Goal: Task Accomplishment & Management: Manage account settings

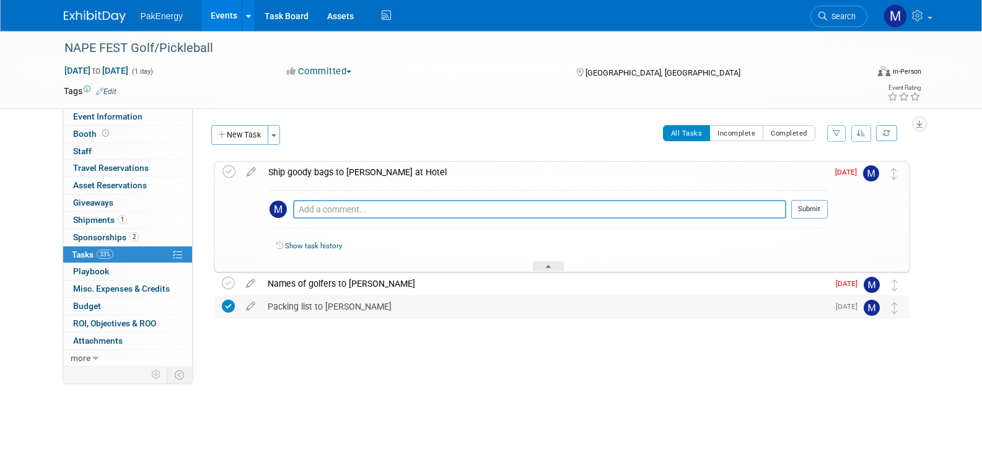
click at [316, 302] on div "Packing list to [PERSON_NAME]" at bounding box center [544, 306] width 567 height 21
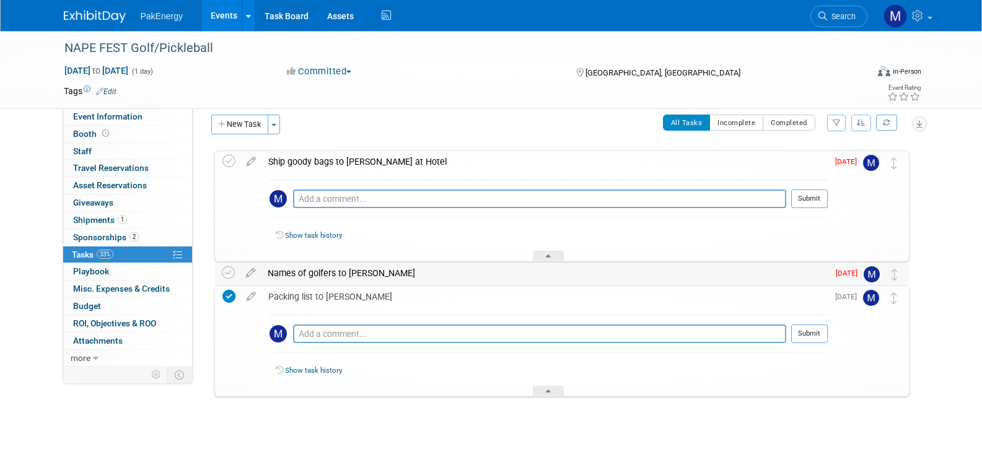
scroll to position [14, 0]
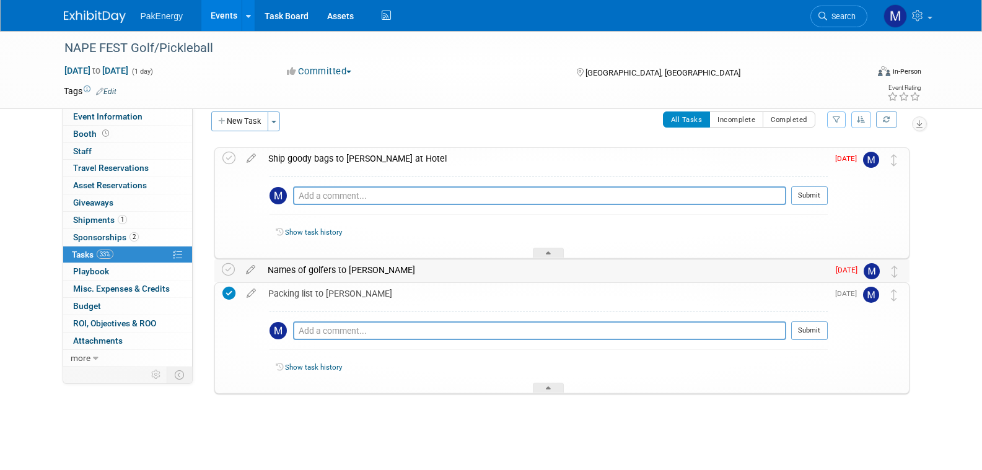
click at [302, 267] on div "Names of golfers to [PERSON_NAME]" at bounding box center [544, 270] width 567 height 21
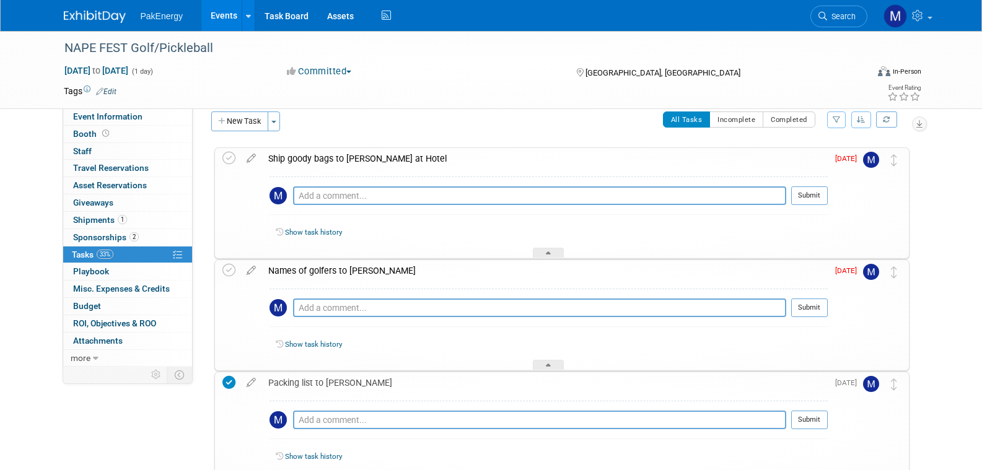
click at [300, 266] on div "Names of golfers to [PERSON_NAME]" at bounding box center [545, 270] width 566 height 21
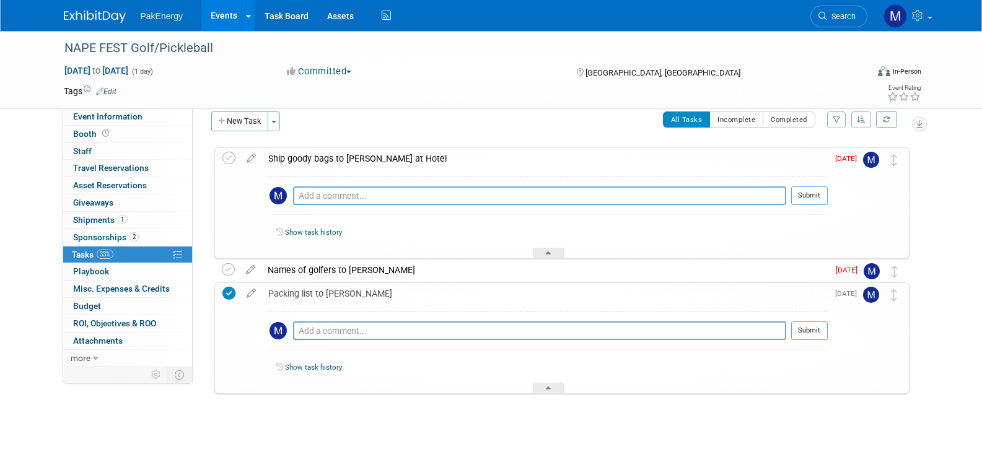
click at [550, 385] on div at bounding box center [548, 388] width 31 height 11
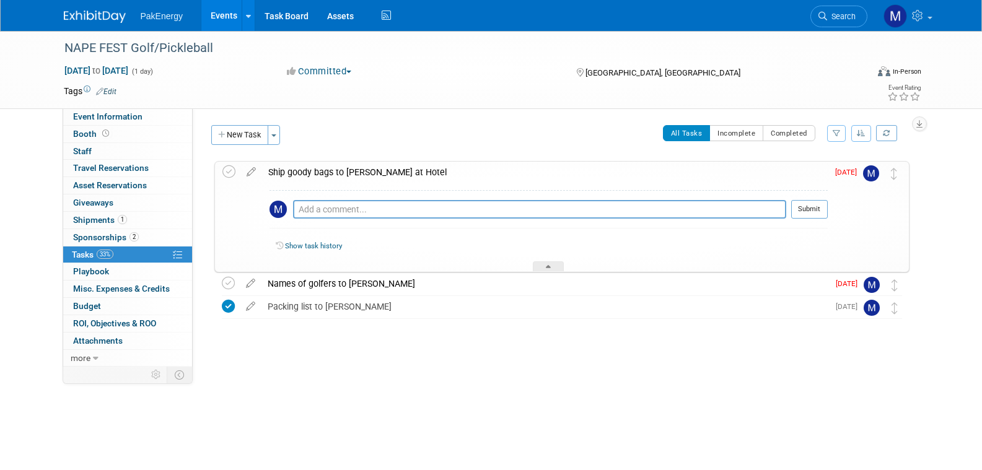
scroll to position [0, 0]
click at [536, 266] on div at bounding box center [548, 266] width 31 height 11
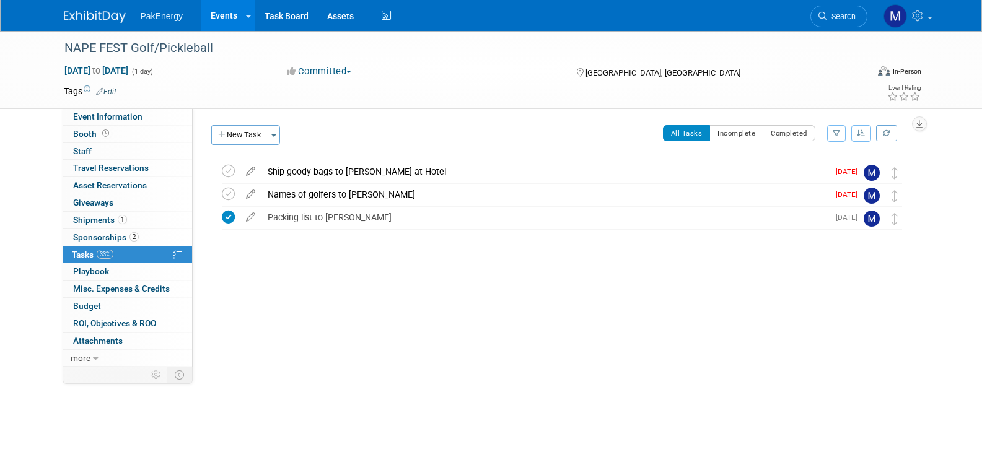
click at [328, 166] on div "Ship goody bags to [PERSON_NAME] at Hotel" at bounding box center [544, 171] width 567 height 21
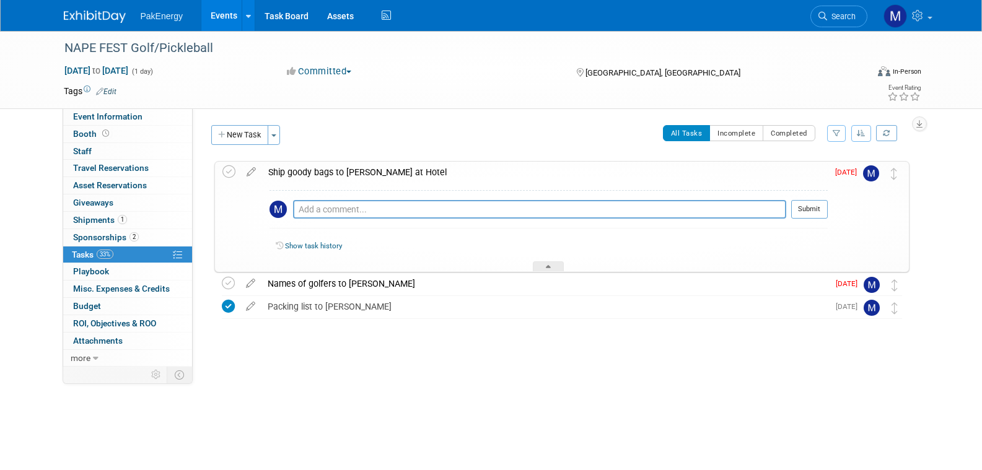
click at [313, 166] on div "Ship goody bags to [PERSON_NAME] at Hotel" at bounding box center [545, 172] width 566 height 21
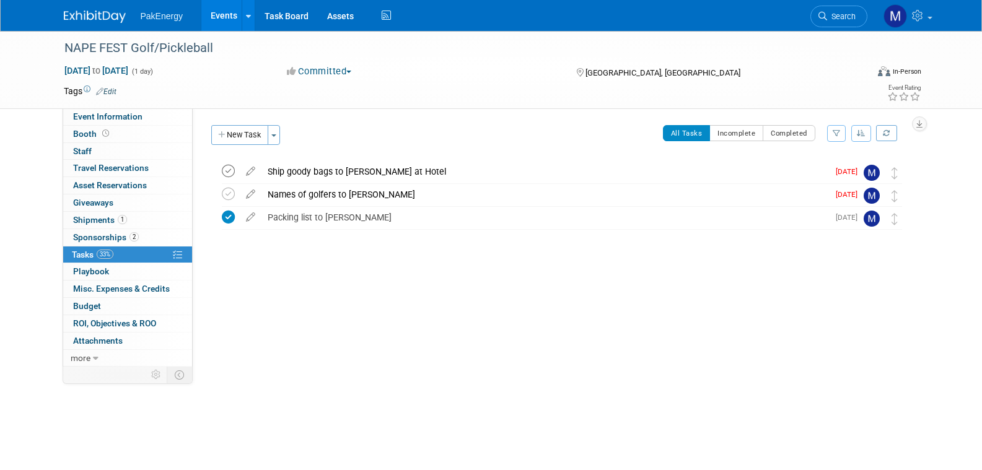
click at [229, 168] on icon at bounding box center [228, 171] width 13 height 13
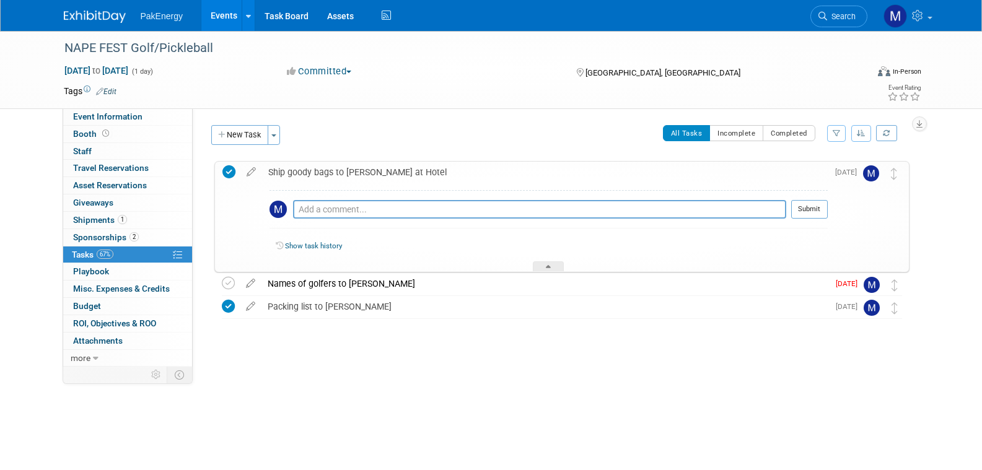
click at [963, 204] on div "NAPE FEST Golf/Pickleball [DATE] to [DATE] (1 day) [DATE] to [DATE] Committed C…" at bounding box center [491, 213] width 982 height 364
click at [544, 264] on div at bounding box center [548, 266] width 31 height 11
